Goal: Information Seeking & Learning: Learn about a topic

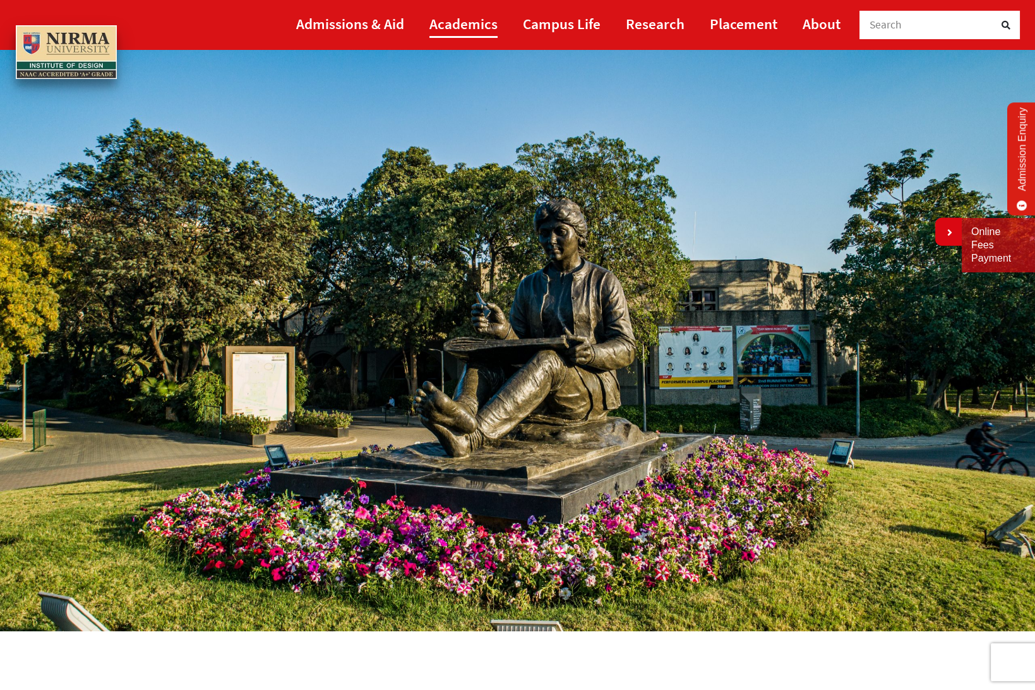
click at [442, 25] on link "Academics" at bounding box center [463, 23] width 68 height 28
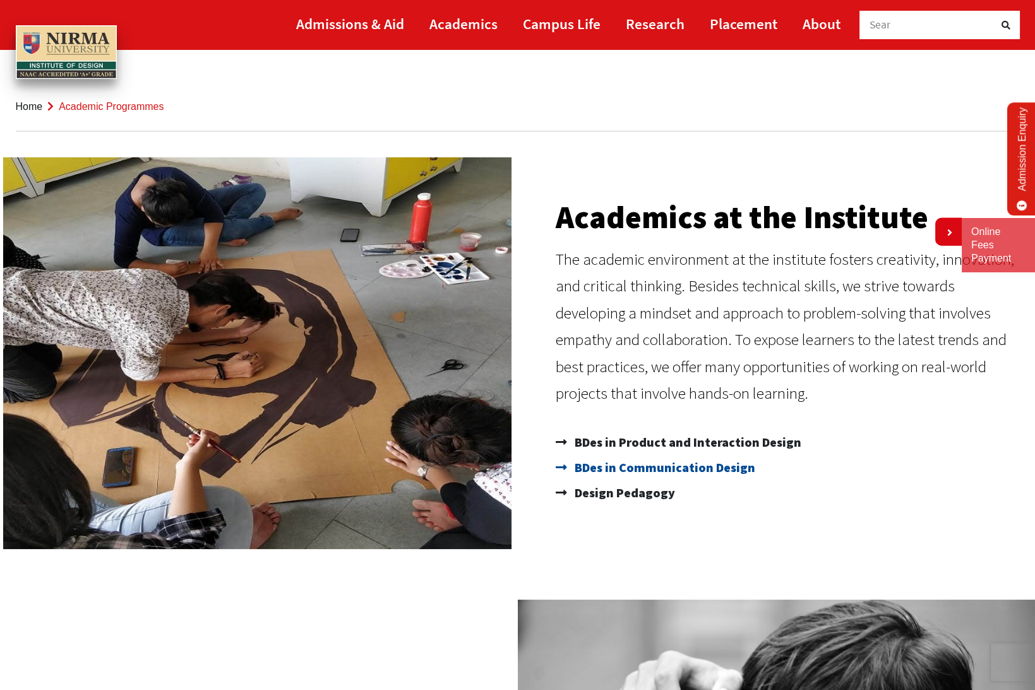
click at [630, 468] on span "BDes in Communication Design" at bounding box center [664, 467] width 184 height 25
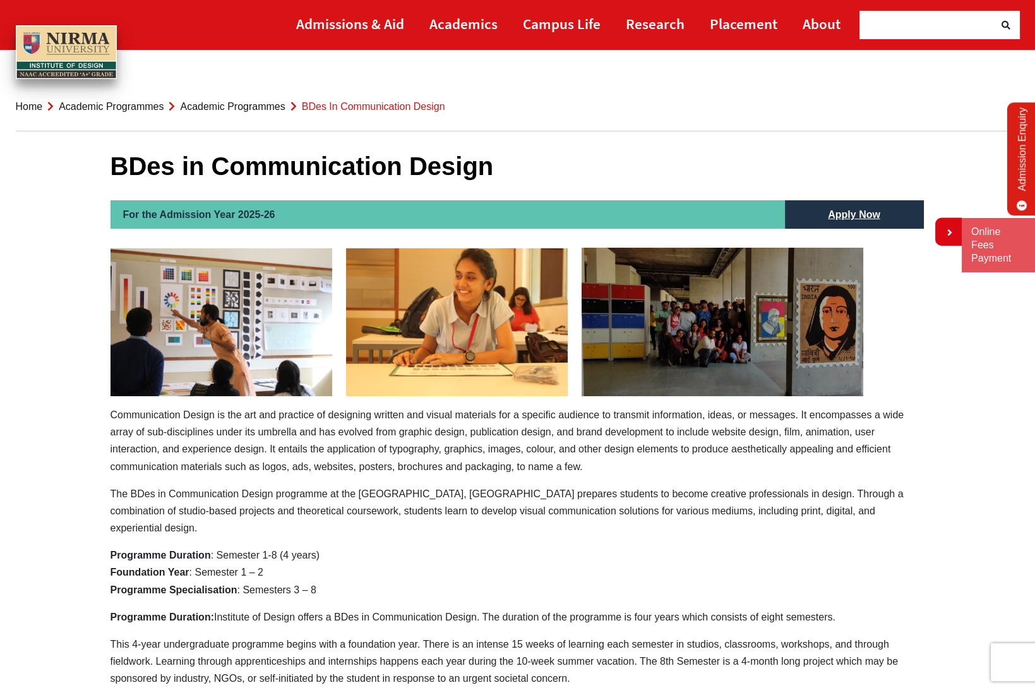
click at [220, 441] on p "Communication Design is the art and practice of designing written and visual ma…" at bounding box center [518, 440] width 815 height 69
drag, startPoint x: 109, startPoint y: 414, endPoint x: 196, endPoint y: 431, distance: 88.1
click at [196, 431] on p "Communication Design is the art and practice of designing written and visual ma…" at bounding box center [518, 440] width 815 height 69
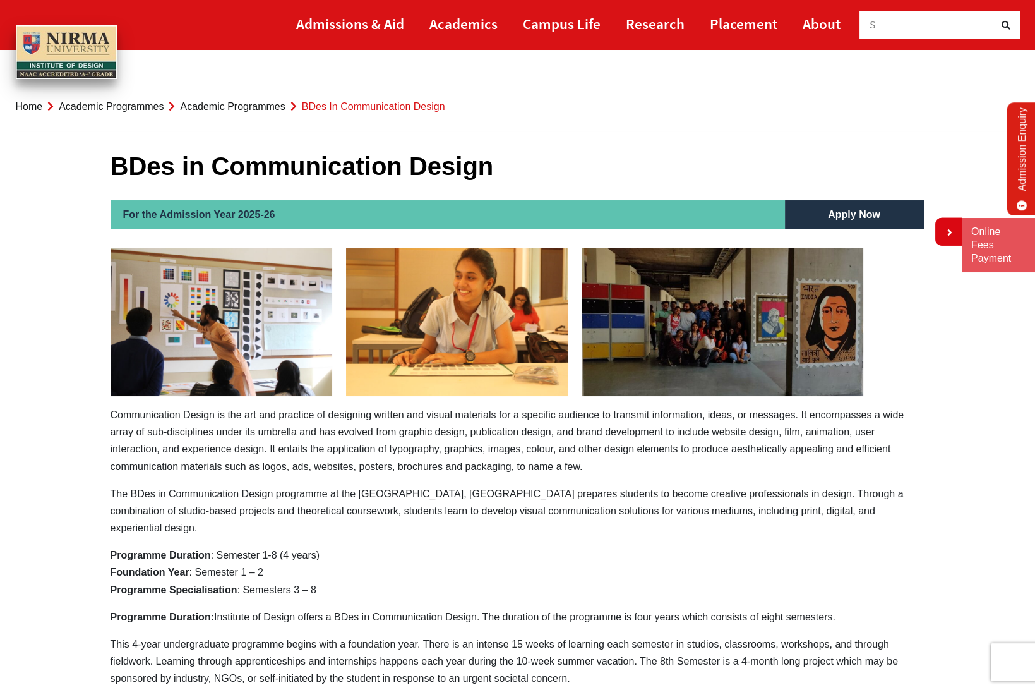
drag, startPoint x: 112, startPoint y: 415, endPoint x: 291, endPoint y: 504, distance: 199.1
click at [163, 549] on strong "Programme Duration" at bounding box center [161, 554] width 100 height 11
click at [384, 512] on p "The BDes in Communication Design programme at the Institute of Design, Nirma Un…" at bounding box center [518, 511] width 815 height 52
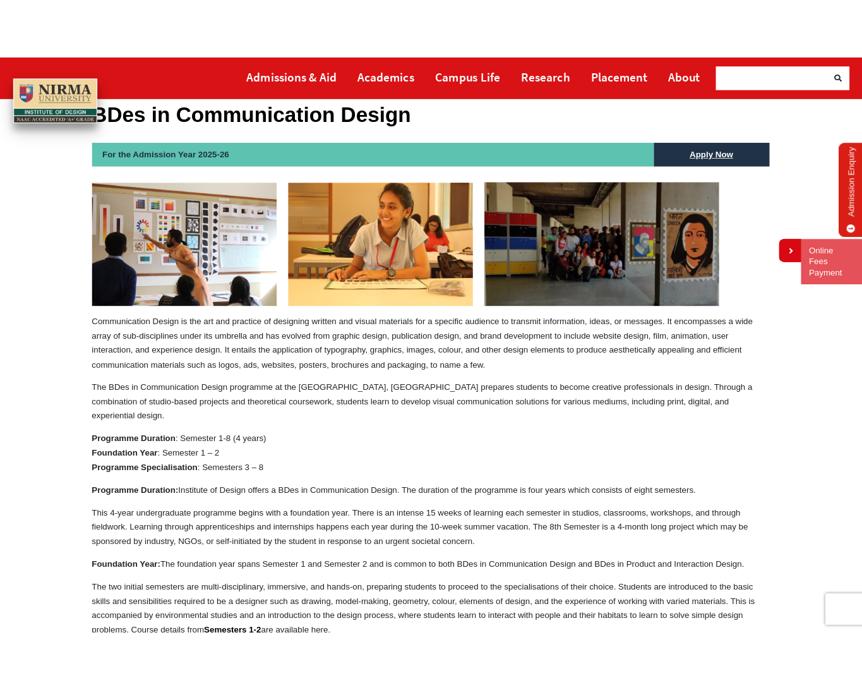
scroll to position [105, 0]
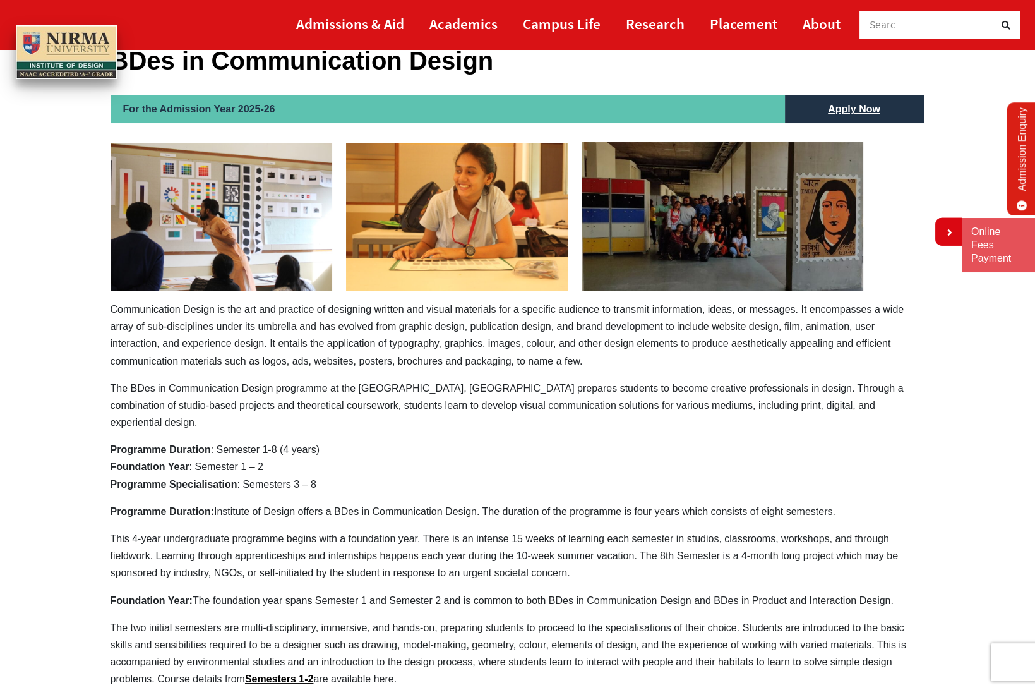
click at [291, 530] on p "This 4-year undergraduate programme begins with a foundation year. There is an …" at bounding box center [518, 556] width 815 height 52
drag, startPoint x: 114, startPoint y: 308, endPoint x: 158, endPoint y: 332, distance: 50.3
click at [158, 332] on p "Communication Design is the art and practice of designing written and visual ma…" at bounding box center [518, 335] width 815 height 69
click at [408, 333] on p "Communication Design is the art and practice of designing written and visual ma…" at bounding box center [518, 335] width 815 height 69
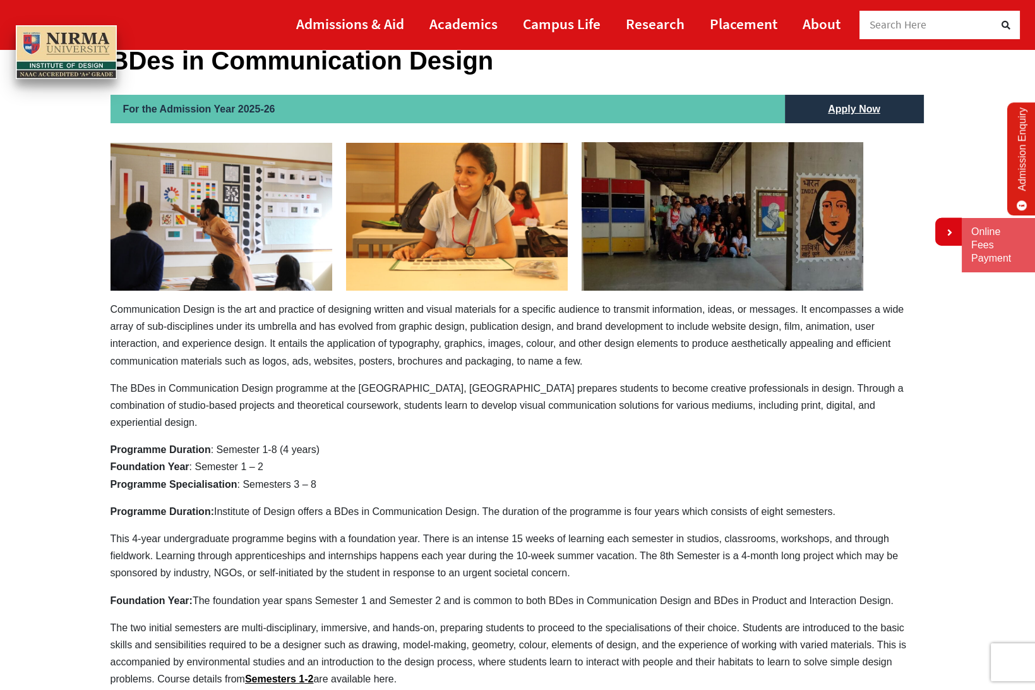
drag, startPoint x: 242, startPoint y: 324, endPoint x: 328, endPoint y: 362, distance: 93.9
click at [328, 362] on p "Communication Design is the art and practice of designing written and visual ma…" at bounding box center [518, 335] width 815 height 69
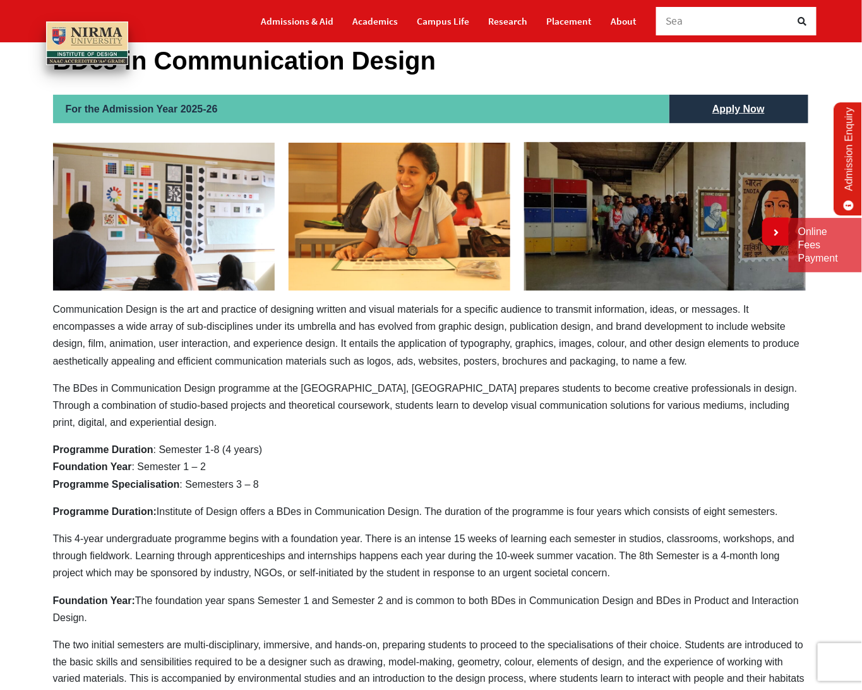
click at [344, 305] on p "Communication Design is the art and practice of designing written and visual ma…" at bounding box center [431, 335] width 757 height 69
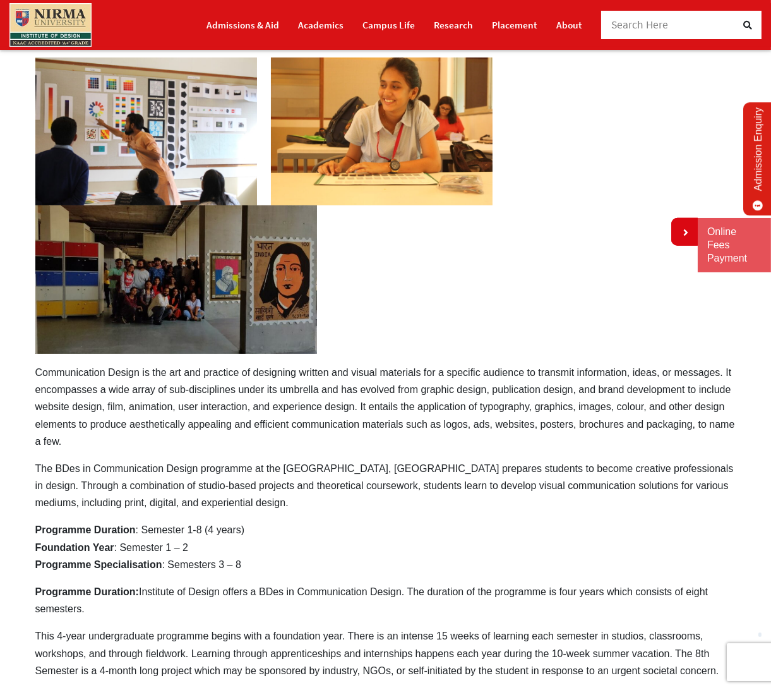
scroll to position [198, 0]
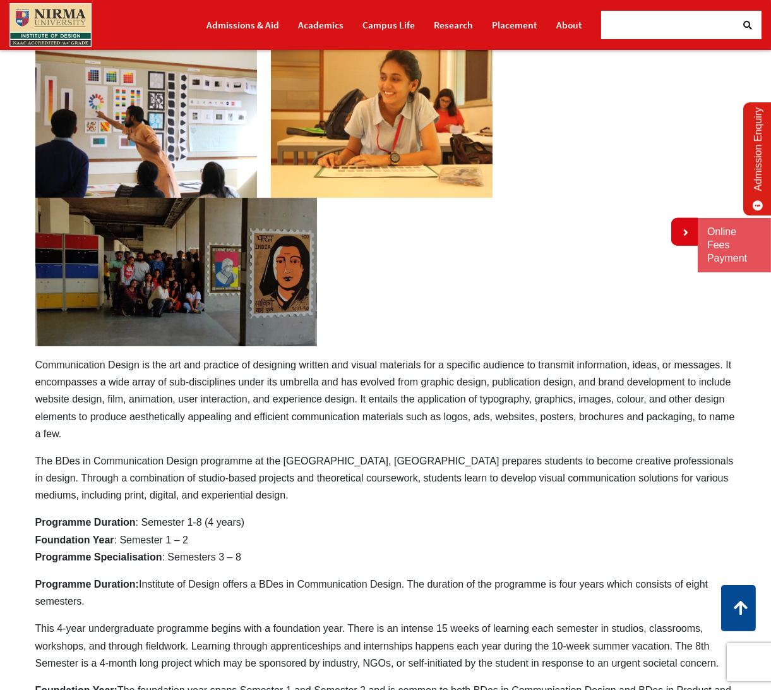
drag, startPoint x: 272, startPoint y: 405, endPoint x: 309, endPoint y: 450, distance: 58.8
click at [309, 450] on div "For the Admission Year 2025-26 Apply Now Communication Design is the art and pr…" at bounding box center [385, 649] width 701 height 1293
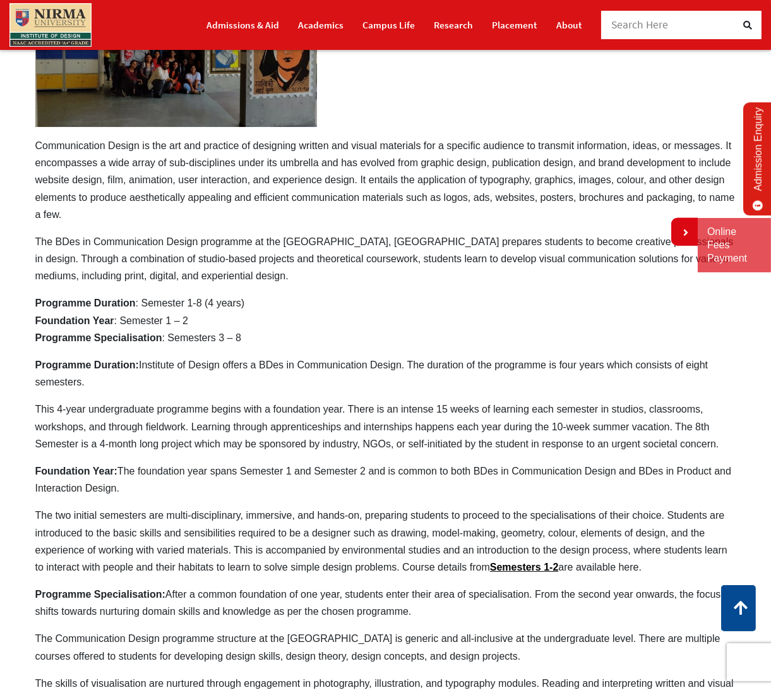
scroll to position [407, 0]
